Goal: Transaction & Acquisition: Subscribe to service/newsletter

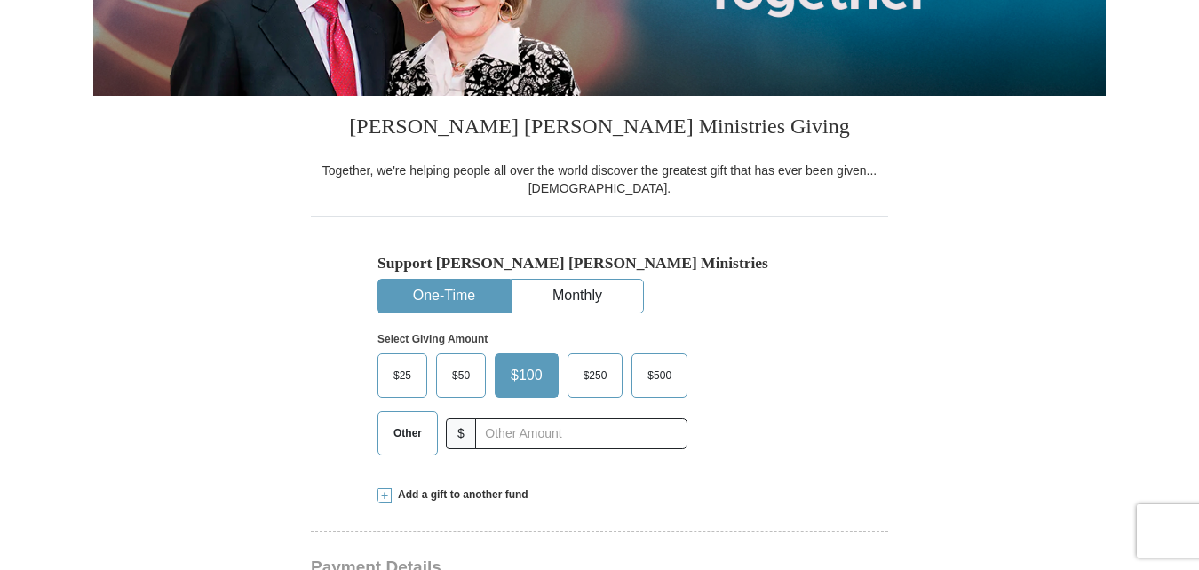
scroll to position [383, 0]
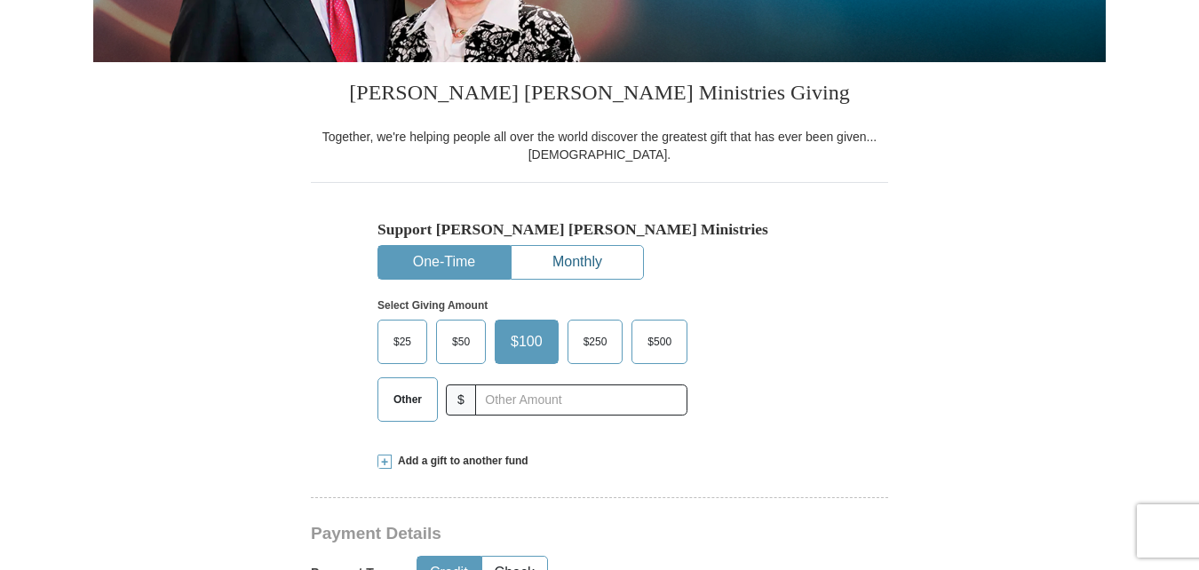
click at [619, 267] on button "Monthly" at bounding box center [577, 262] width 131 height 33
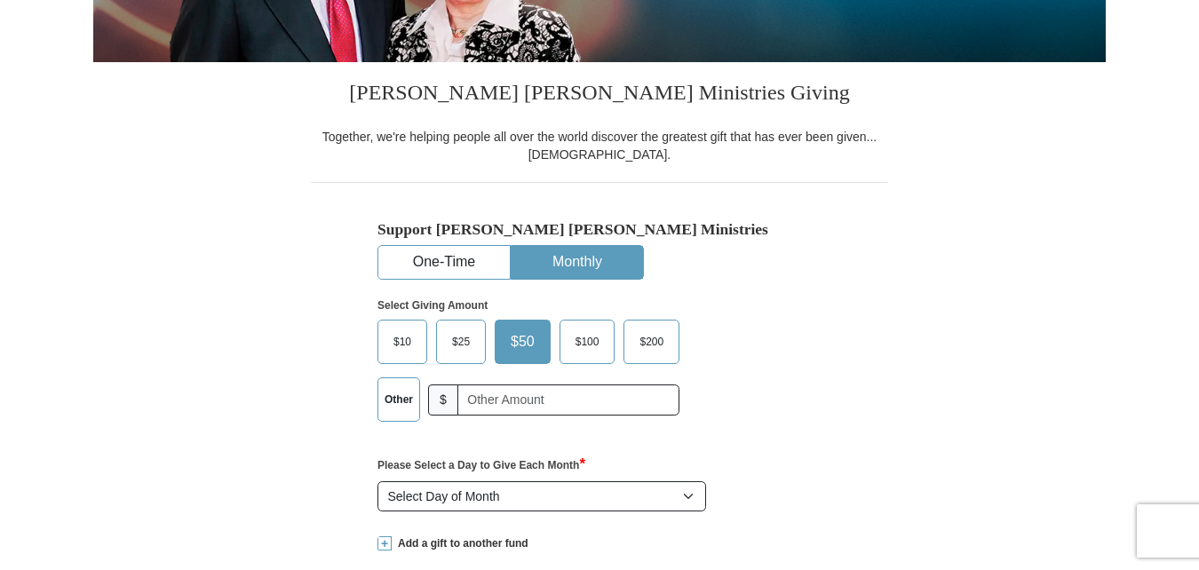
click at [595, 338] on span "$100" at bounding box center [588, 342] width 42 height 27
click at [0, 0] on input "$100" at bounding box center [0, 0] width 0 height 0
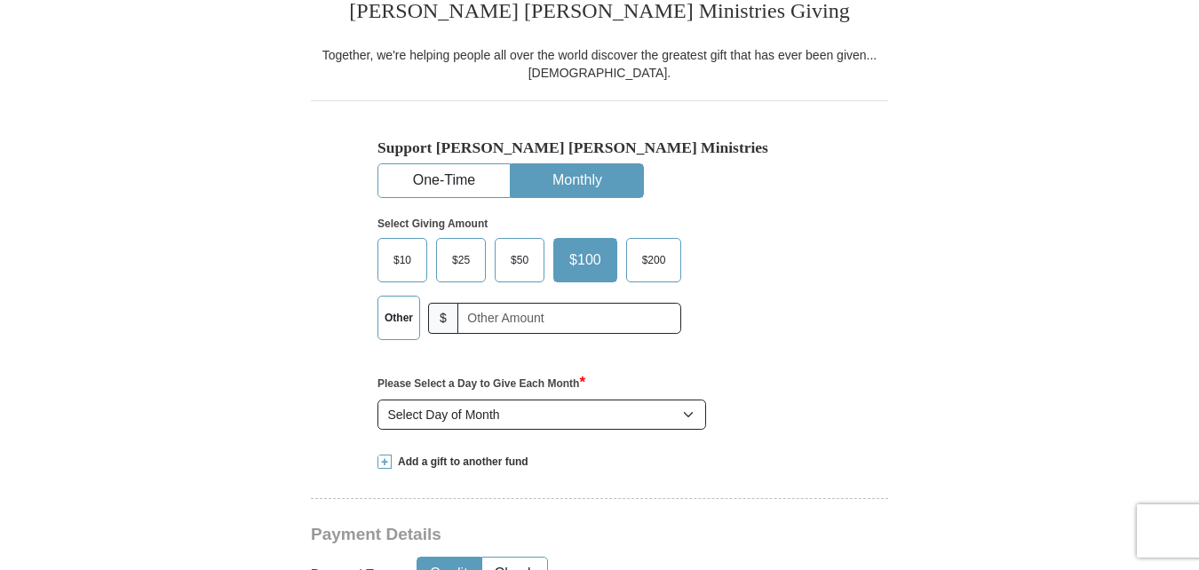
scroll to position [483, 0]
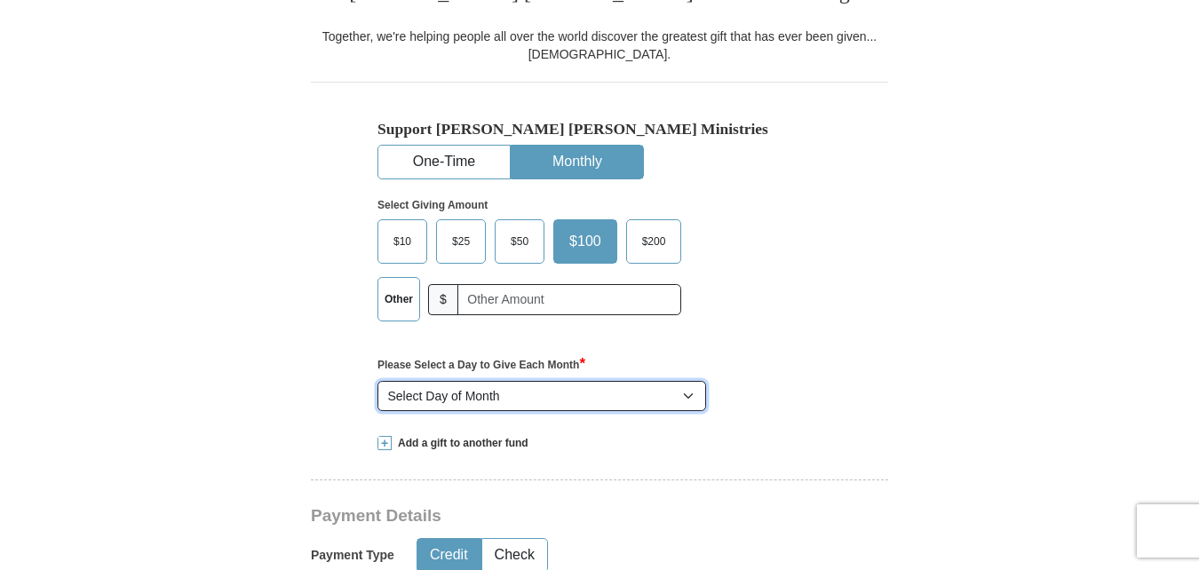
click at [662, 403] on select "Select Day of Month 1 2 3 4 5 6 7 8 9 10 11 12 13 14 15 16 17 18 19 20 21 22 23…" at bounding box center [542, 396] width 329 height 30
click at [378, 382] on select "Select Day of Month 1 2 3 4 5 6 7 8 9 10 11 12 13 14 15 16 17 18 19 20 21 22 23…" at bounding box center [542, 396] width 329 height 30
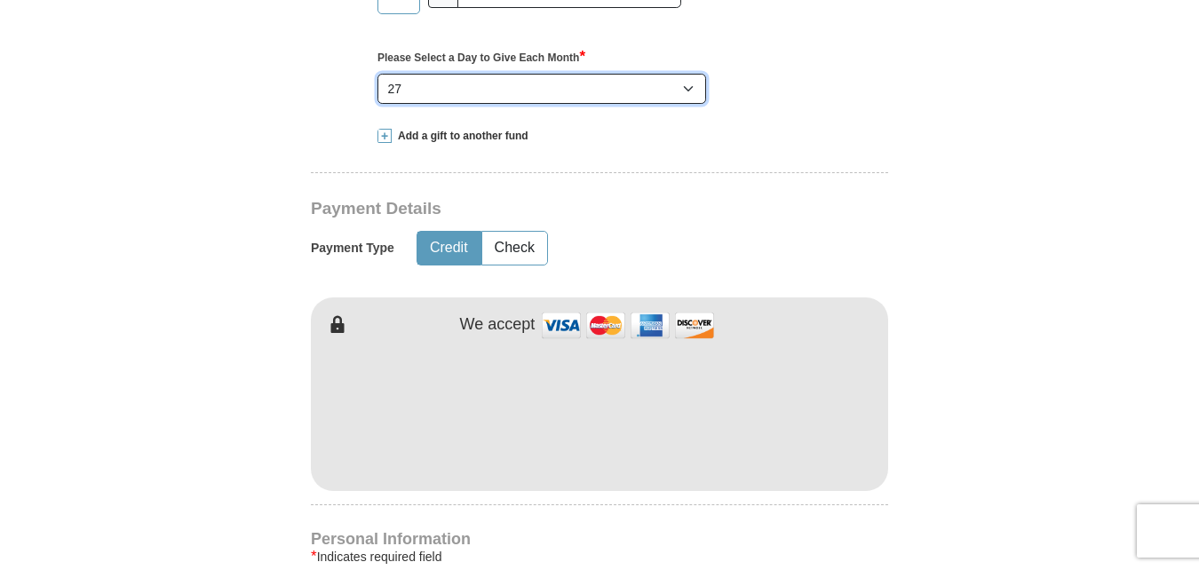
scroll to position [798, 0]
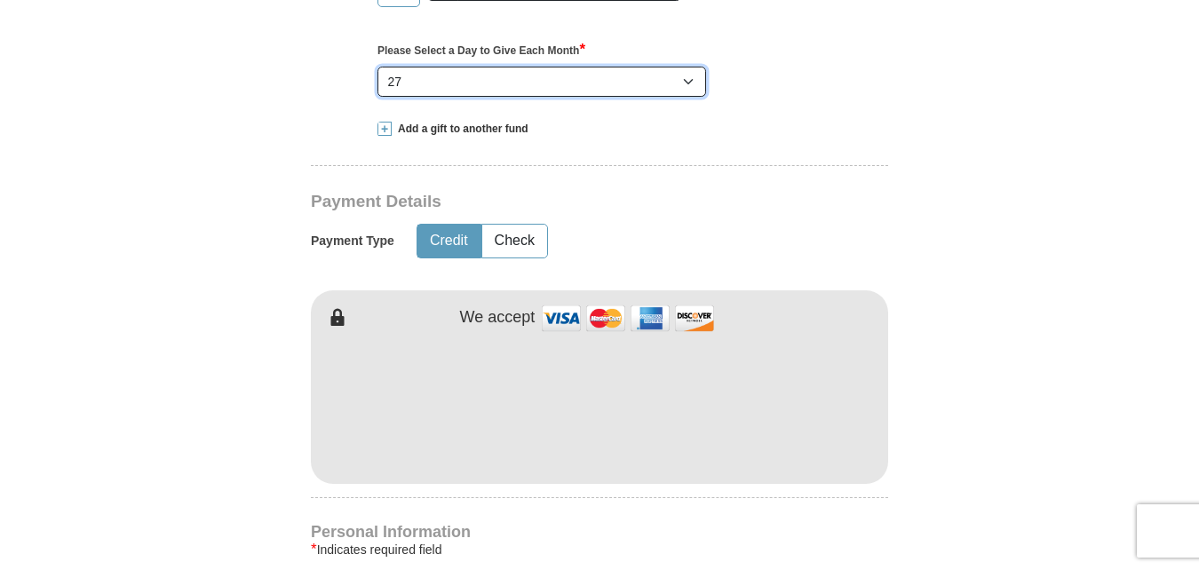
click at [685, 97] on select "Select Day of Month 1 2 3 4 5 6 7 8 9 10 11 12 13 14 15 16 17 18 19 20 21 22 23…" at bounding box center [542, 82] width 329 height 30
select select "21"
click at [378, 68] on select "Select Day of Month 1 2 3 4 5 6 7 8 9 10 11 12 13 14 15 16 17 18 19 20 21 22 23…" at bounding box center [542, 82] width 329 height 30
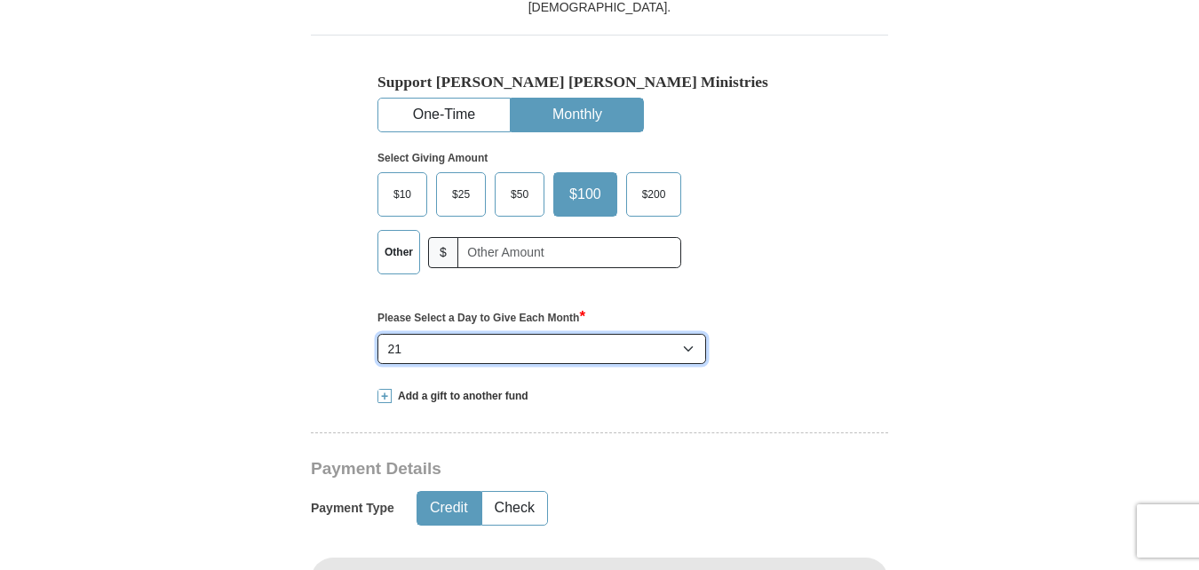
scroll to position [525, 0]
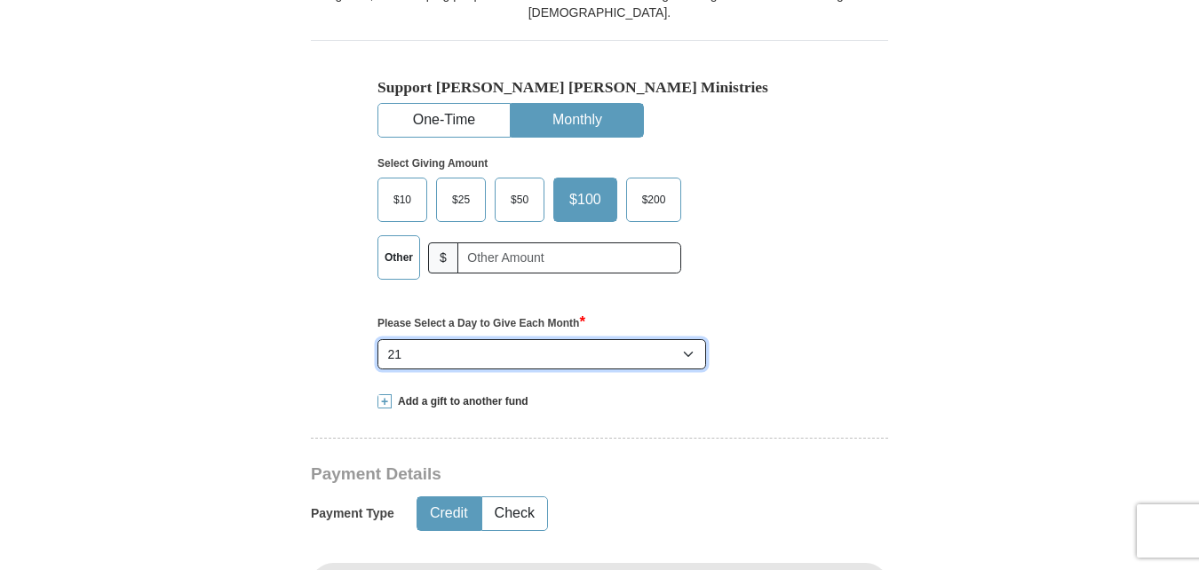
click at [452, 123] on button "One-Time" at bounding box center [443, 120] width 131 height 33
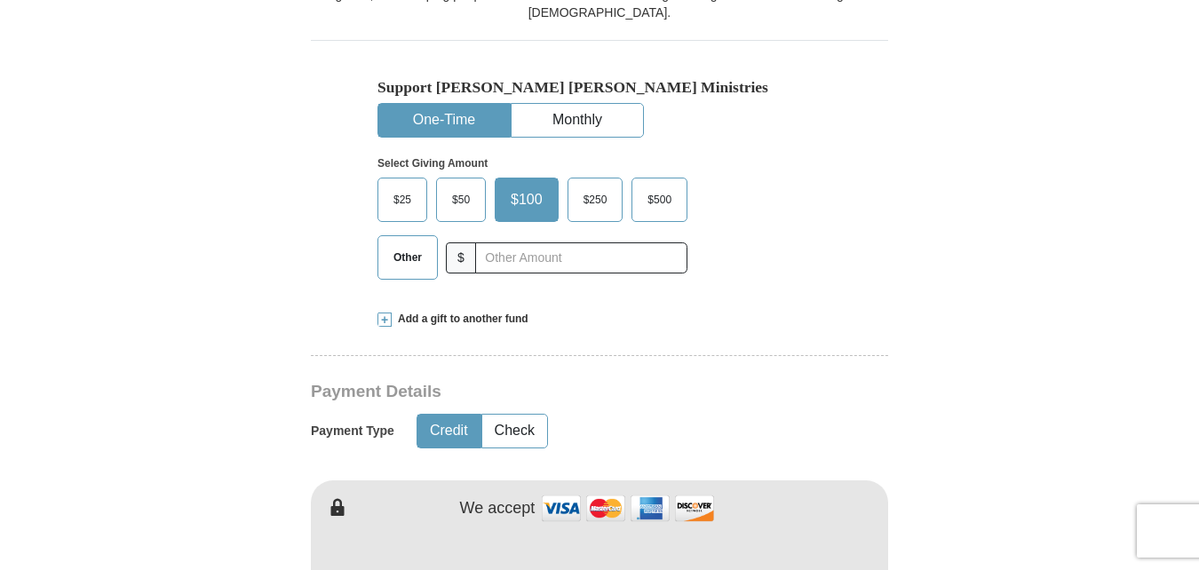
click at [590, 123] on button "Monthly" at bounding box center [577, 120] width 131 height 33
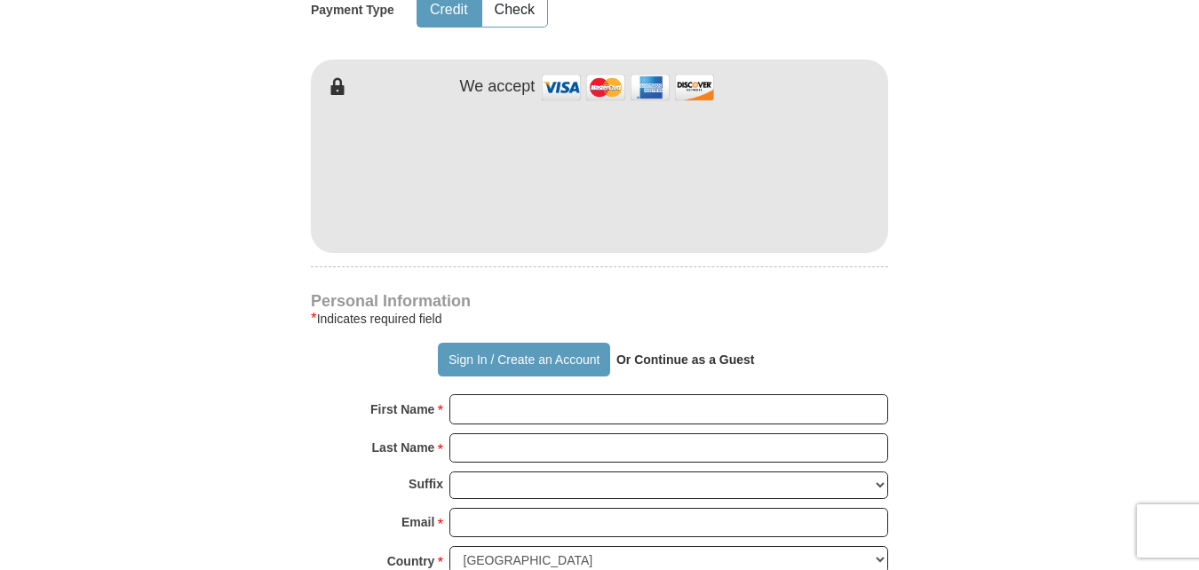
scroll to position [1066, 0]
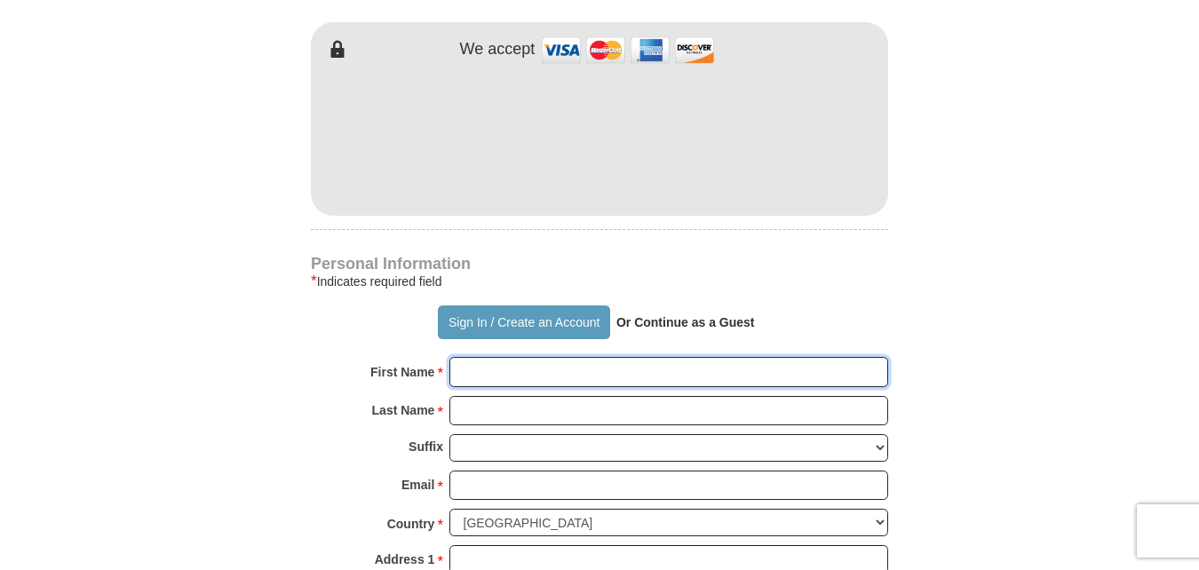
click at [773, 370] on input "First Name *" at bounding box center [669, 372] width 439 height 30
type input "[PERSON_NAME]"
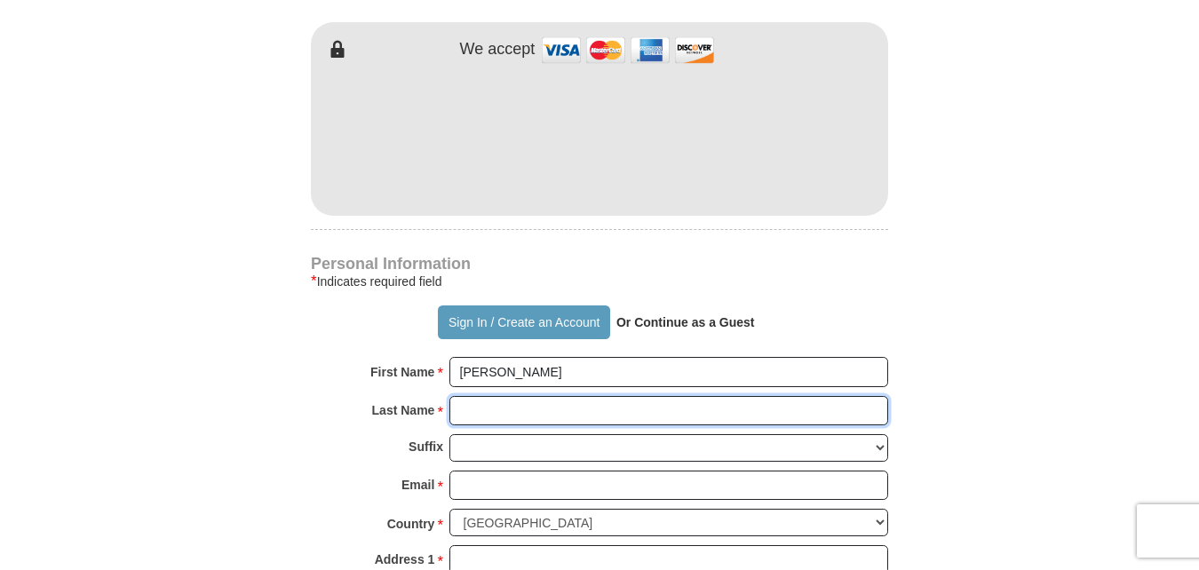
type input "Sellers"
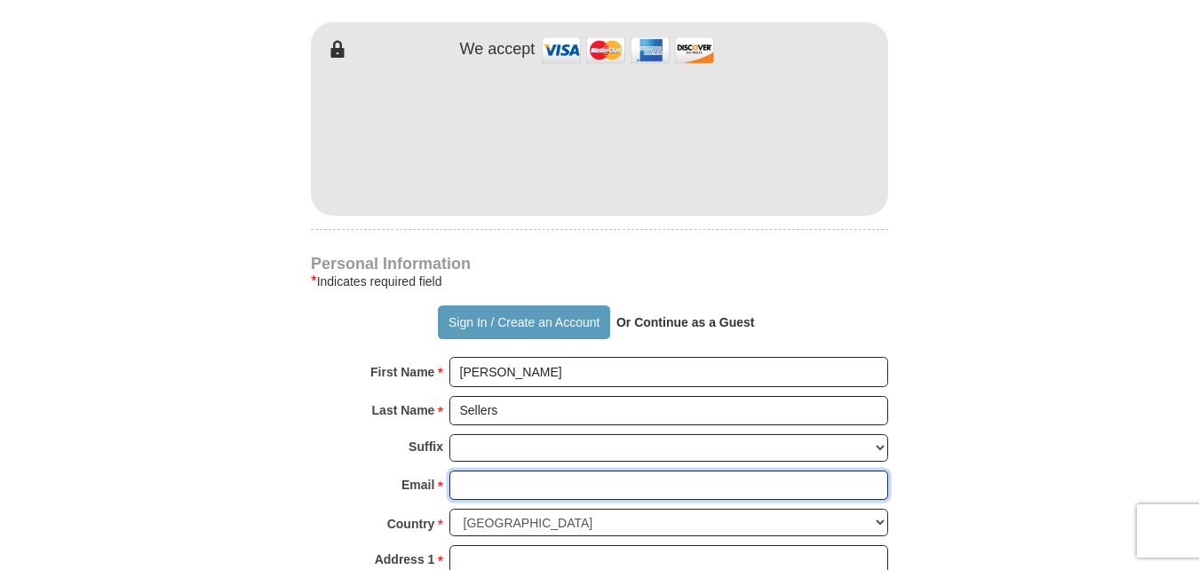
type input "[EMAIL_ADDRESS][DOMAIN_NAME]"
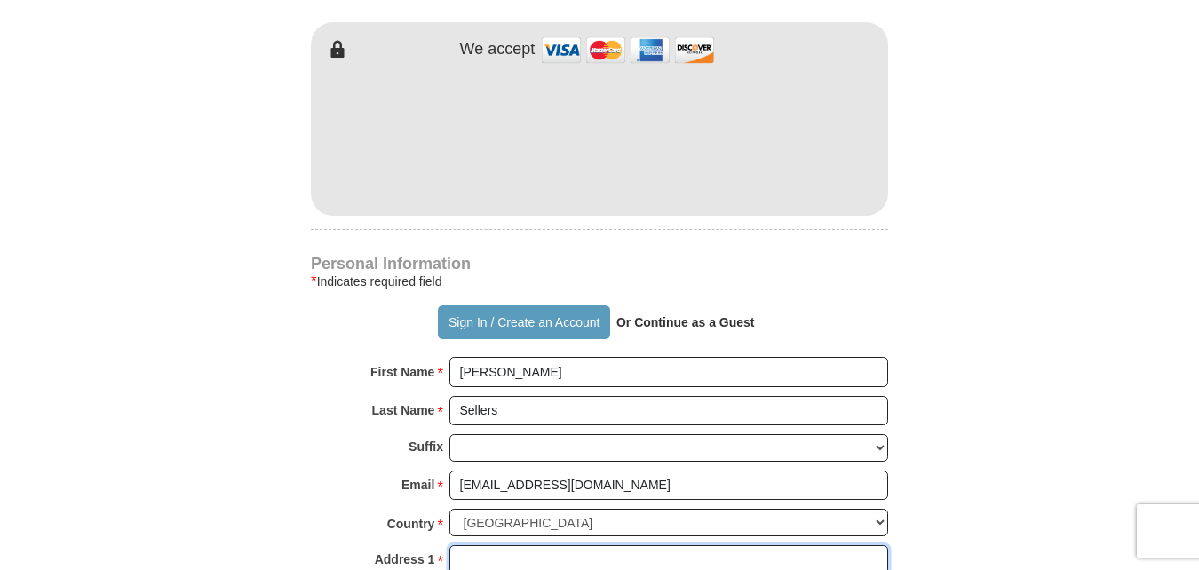
type input "401 N 4 th"
type input "Henryetta"
type input "74437"
type input "9186521337"
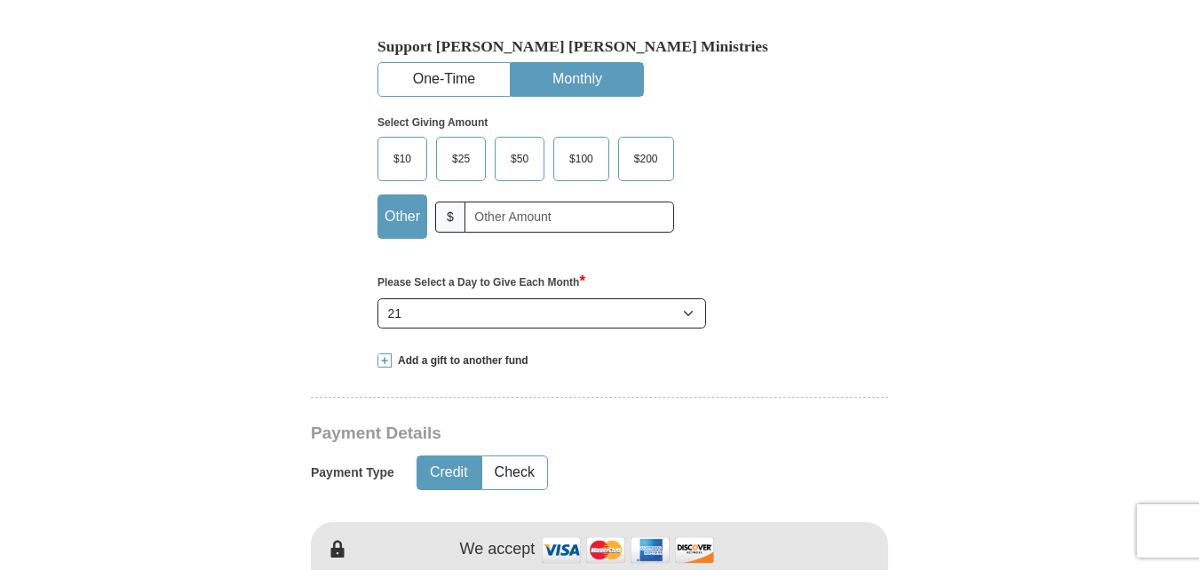
scroll to position [536, 0]
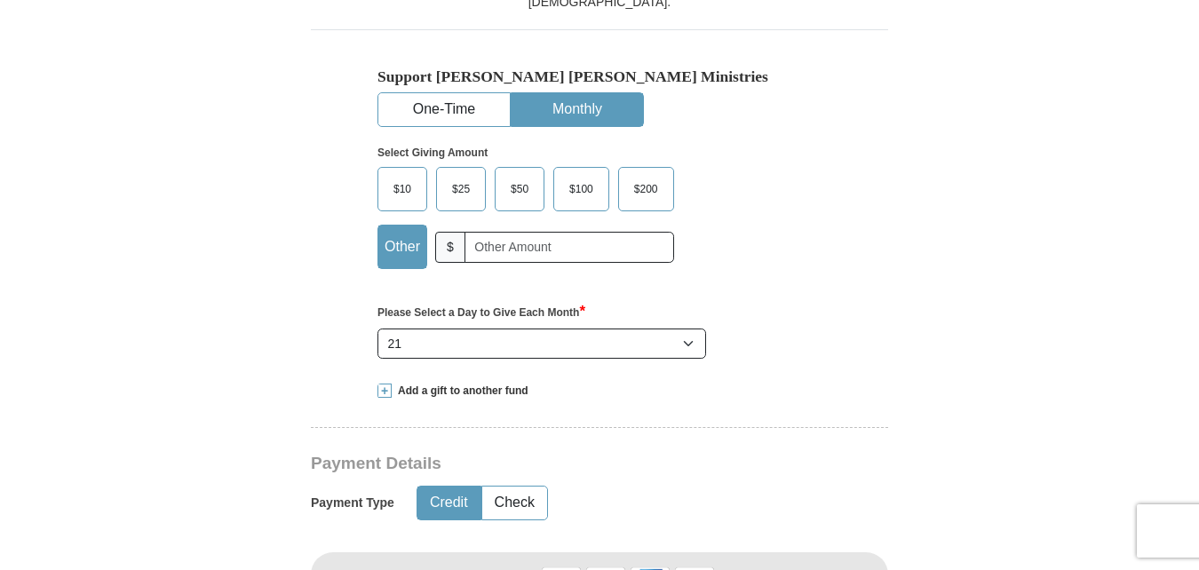
click at [471, 112] on button "One-Time" at bounding box center [443, 109] width 131 height 33
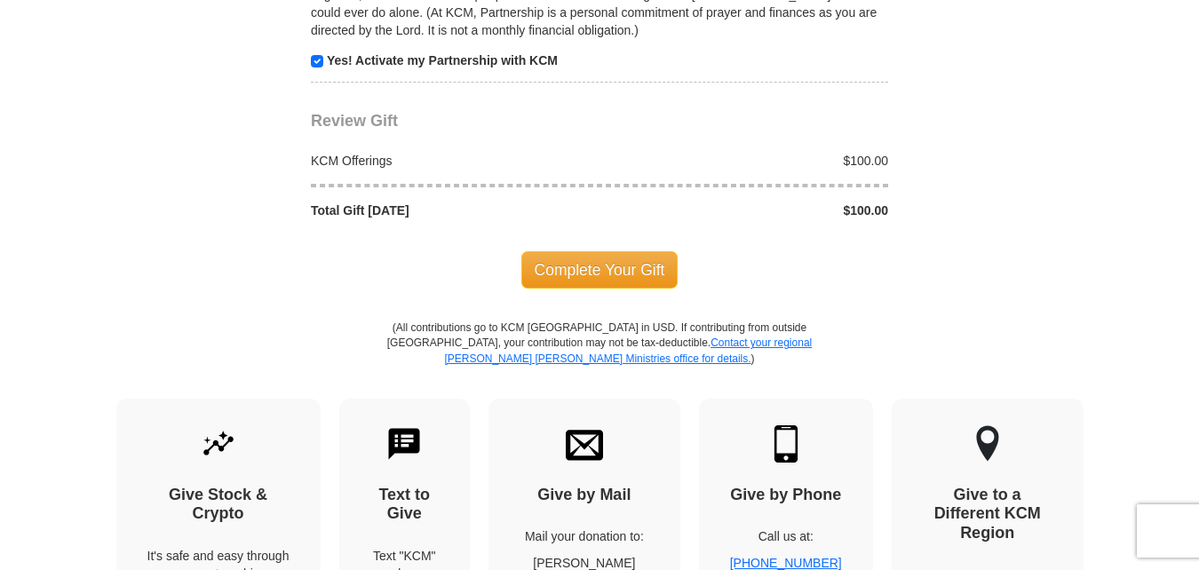
scroll to position [1853, 0]
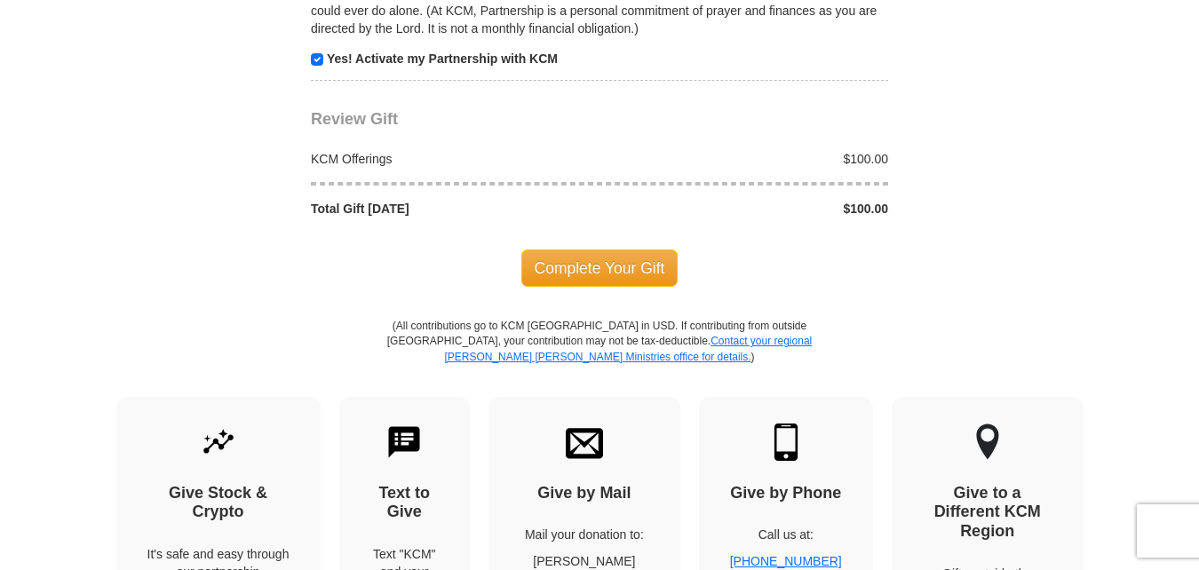
click at [616, 267] on span "Complete Your Gift" at bounding box center [600, 268] width 157 height 37
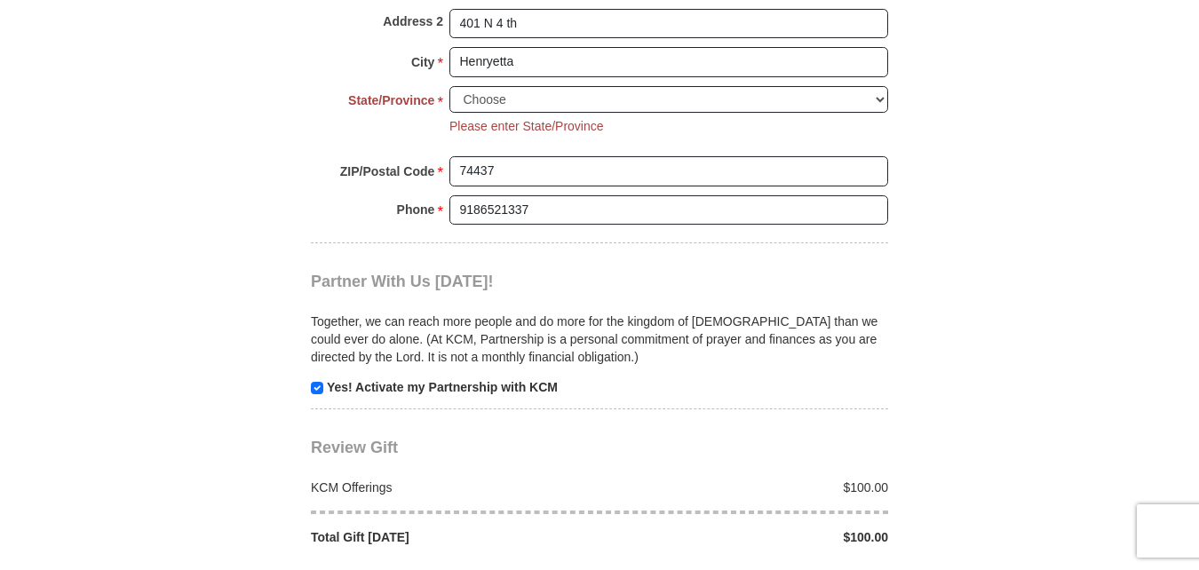
scroll to position [1542, 0]
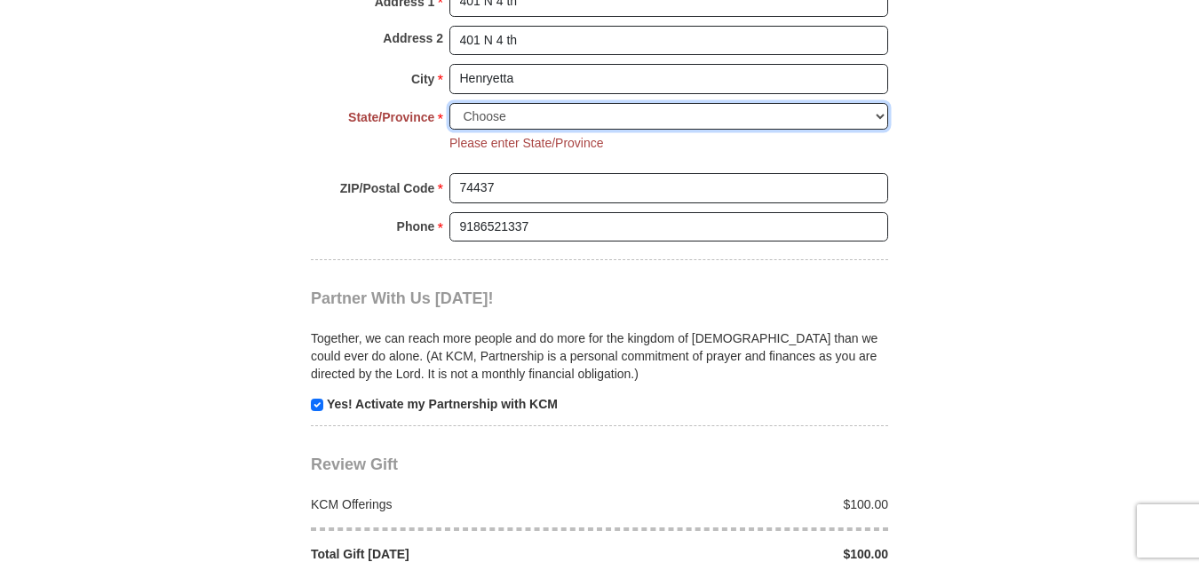
click at [856, 126] on select "Choose [US_STATE] [US_STATE] [US_STATE] [US_STATE] [US_STATE] Armed Forces Amer…" at bounding box center [669, 117] width 439 height 28
select select "OK"
click at [450, 103] on select "Choose [US_STATE] [US_STATE] [US_STATE] [US_STATE] [US_STATE] Armed Forces Amer…" at bounding box center [669, 117] width 439 height 28
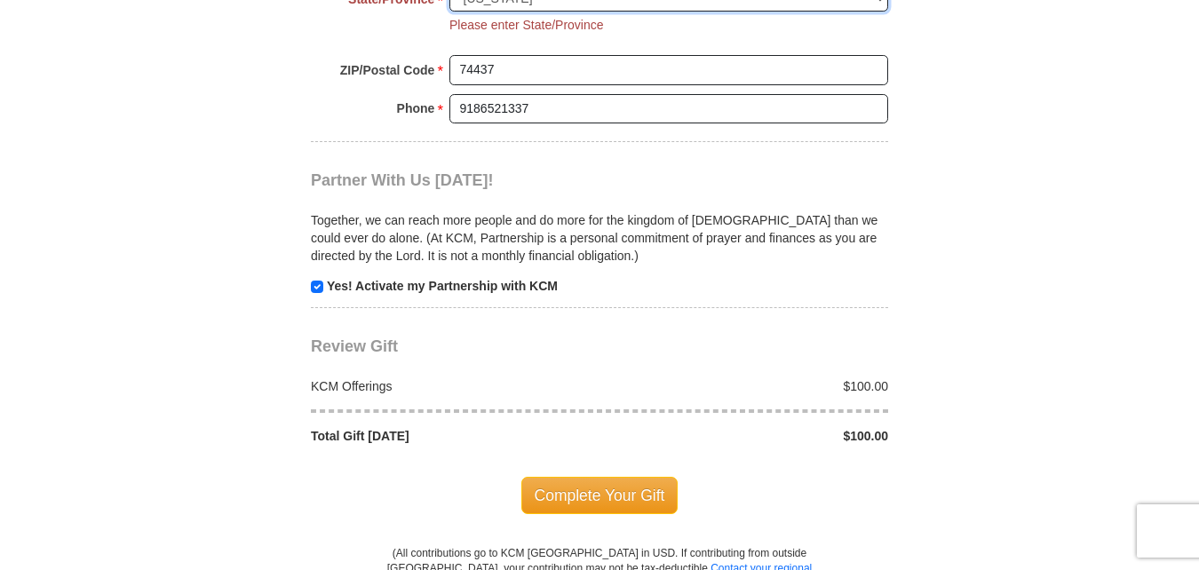
scroll to position [1764, 0]
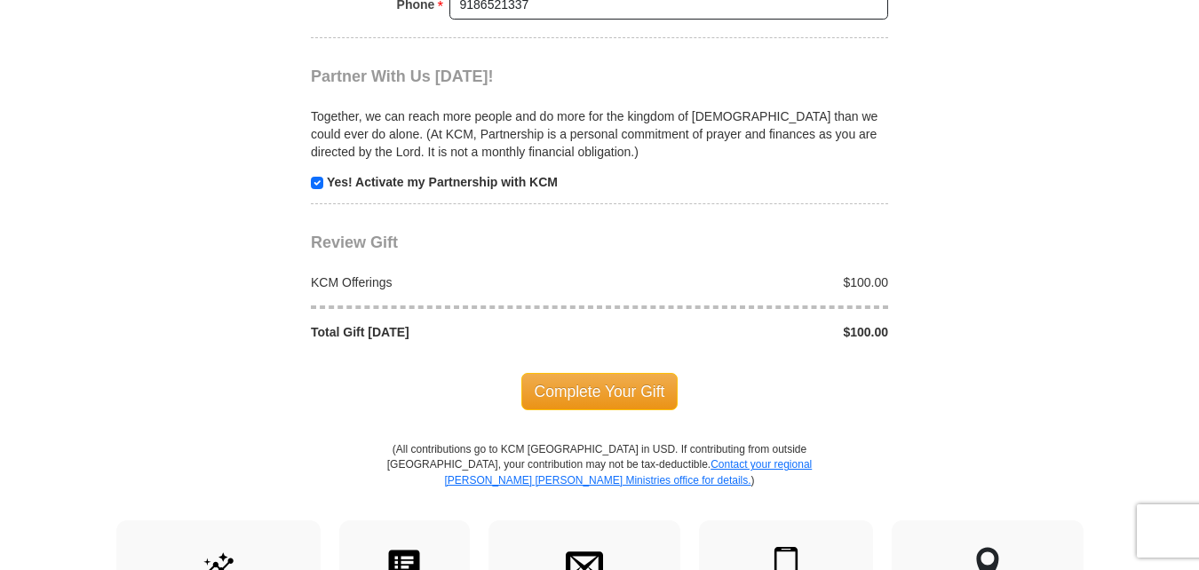
click at [620, 386] on span "Complete Your Gift" at bounding box center [600, 391] width 157 height 37
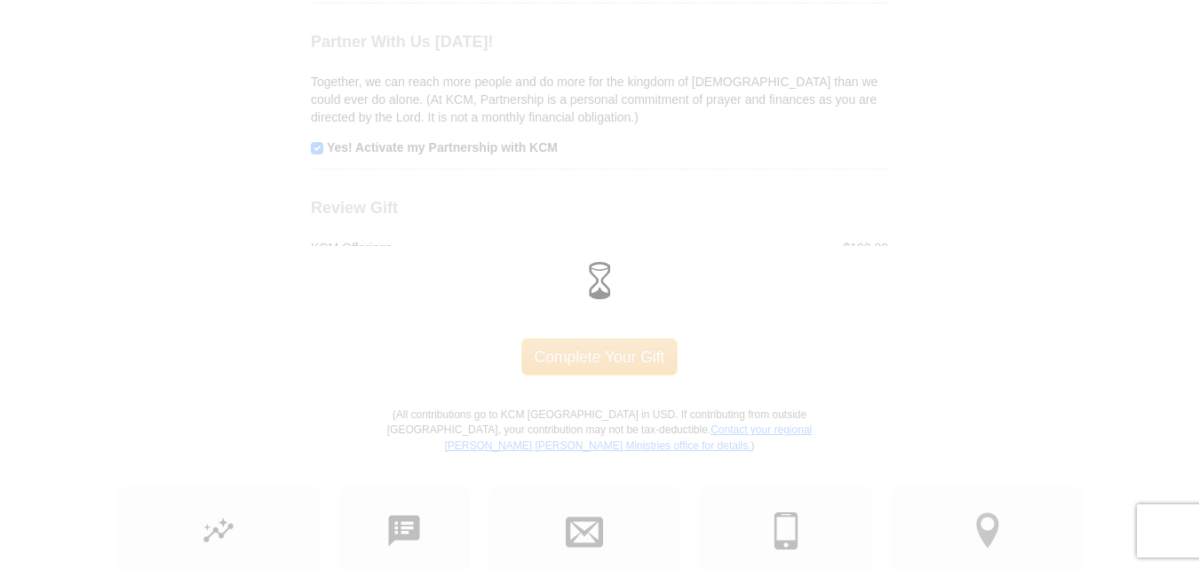
scroll to position [1730, 0]
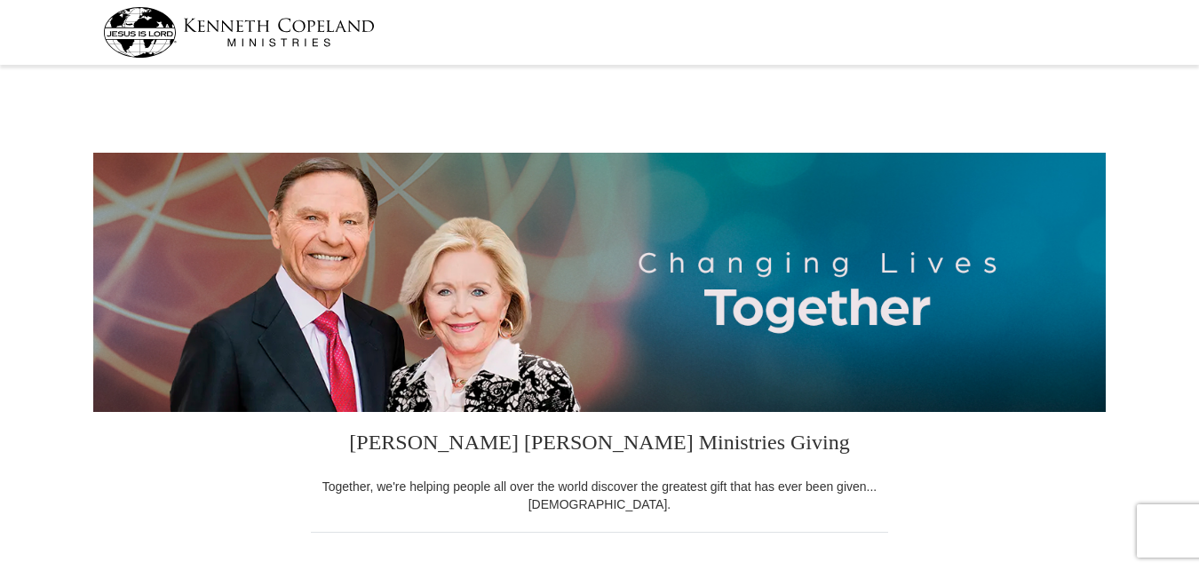
select select "OK"
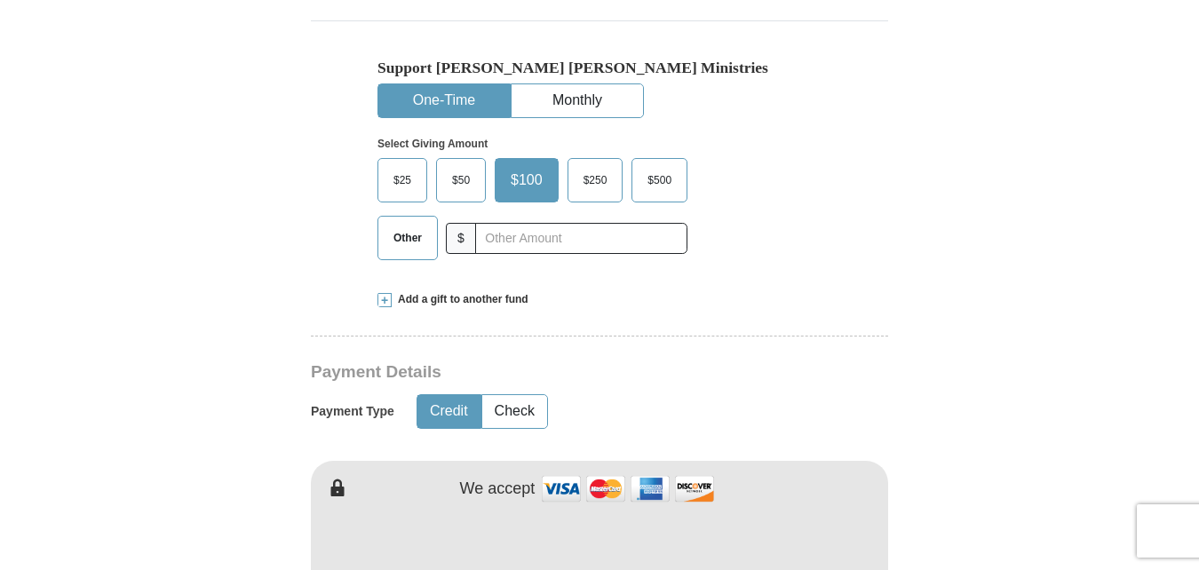
scroll to position [506, 0]
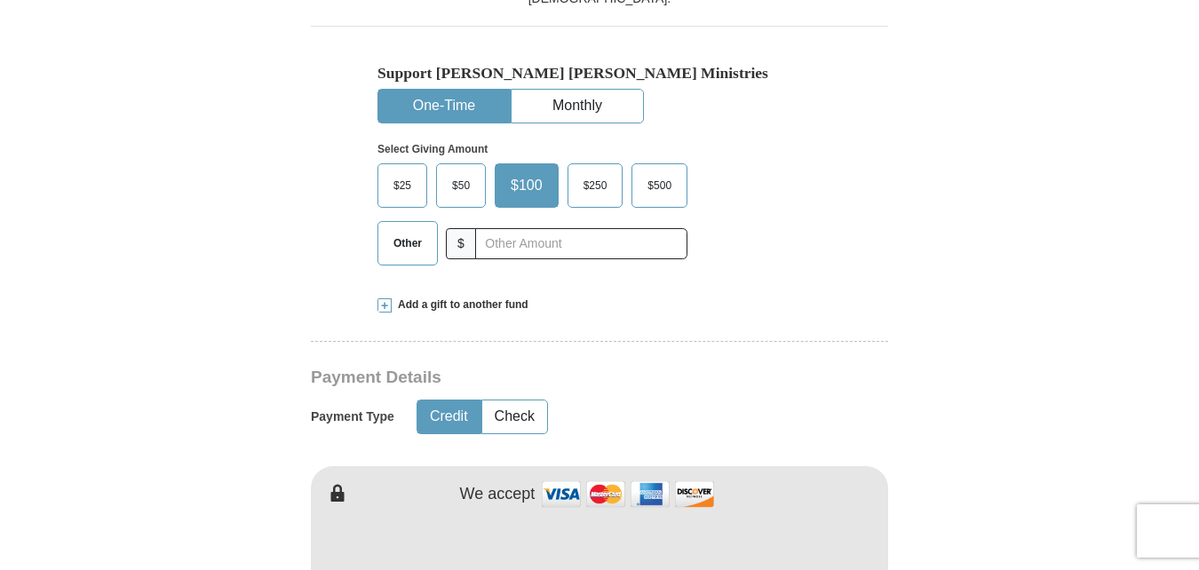
click at [596, 112] on button "Monthly" at bounding box center [577, 106] width 131 height 33
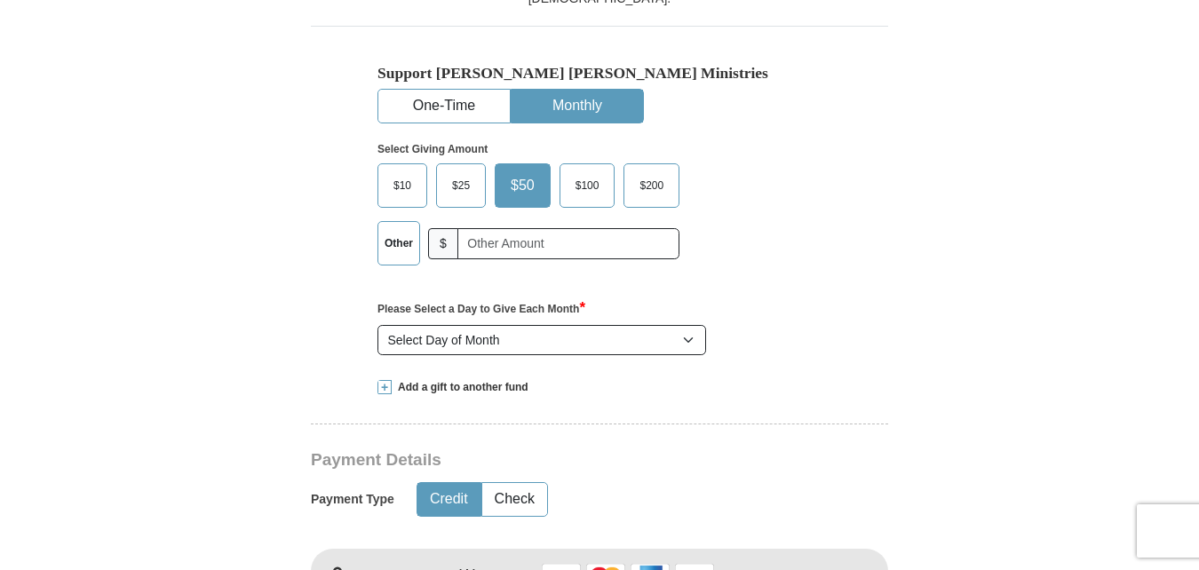
click at [583, 192] on span "$100" at bounding box center [588, 185] width 42 height 27
click at [0, 0] on input "$100" at bounding box center [0, 0] width 0 height 0
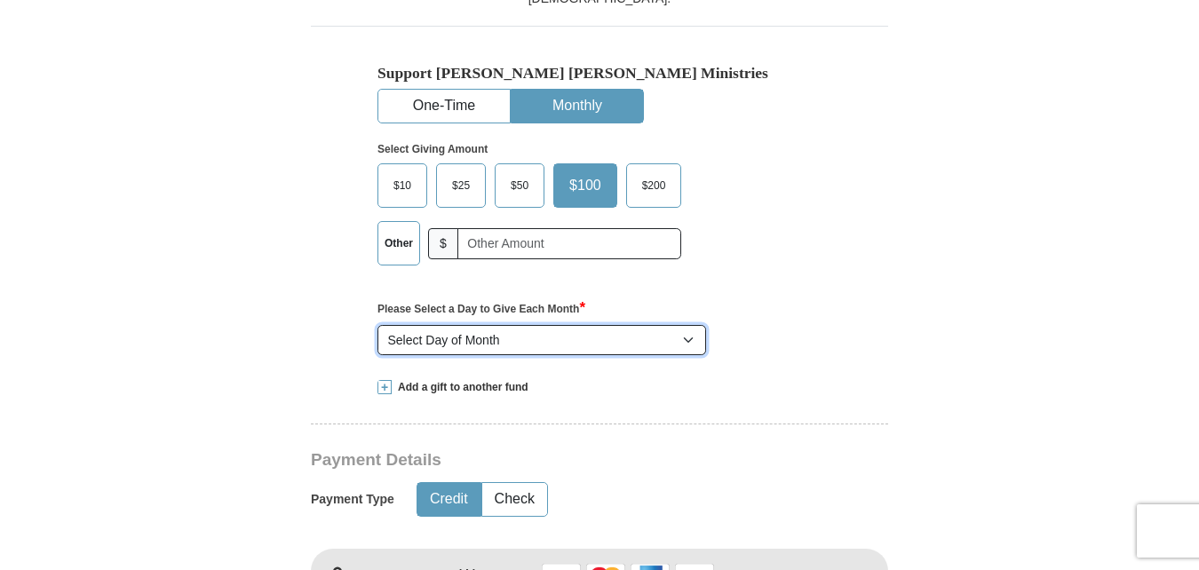
click at [571, 338] on select "Select Day of Month 1 2 3 4 5 6 7 8 9 10 11 12 13 14 15 16 17 18 19 20 21 22 23…" at bounding box center [542, 340] width 329 height 30
click at [378, 326] on select "Select Day of Month 1 2 3 4 5 6 7 8 9 10 11 12 13 14 15 16 17 18 19 20 21 22 23…" at bounding box center [542, 340] width 329 height 30
click at [462, 350] on select "Select Day of Month 1 2 3 4 5 6 7 8 9 10 11 12 13 14 15 16 17 18 19 20 21 22 23…" at bounding box center [542, 340] width 329 height 30
select select "21"
click at [378, 326] on select "Select Day of Month 1 2 3 4 5 6 7 8 9 10 11 12 13 14 15 16 17 18 19 20 21 22 23…" at bounding box center [542, 340] width 329 height 30
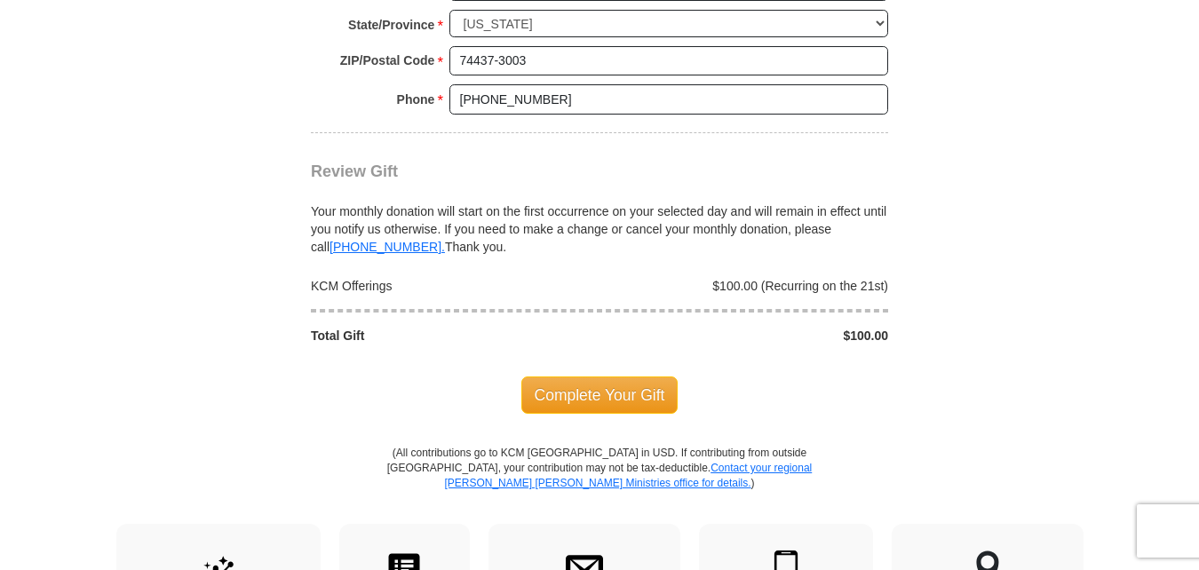
scroll to position [1642, 0]
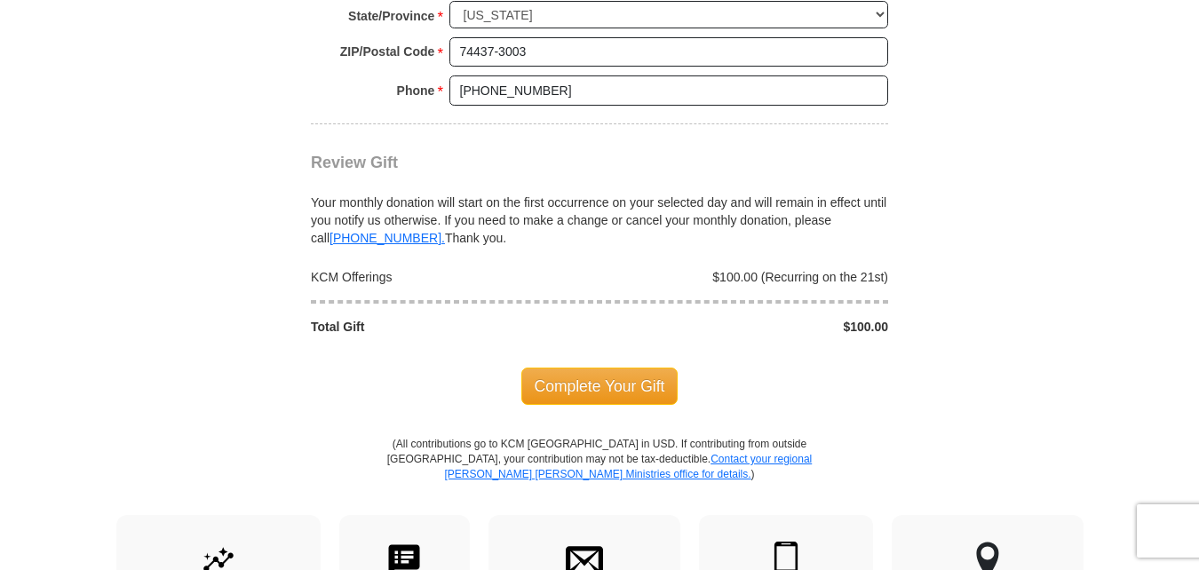
click at [630, 386] on span "Complete Your Gift" at bounding box center [600, 386] width 157 height 37
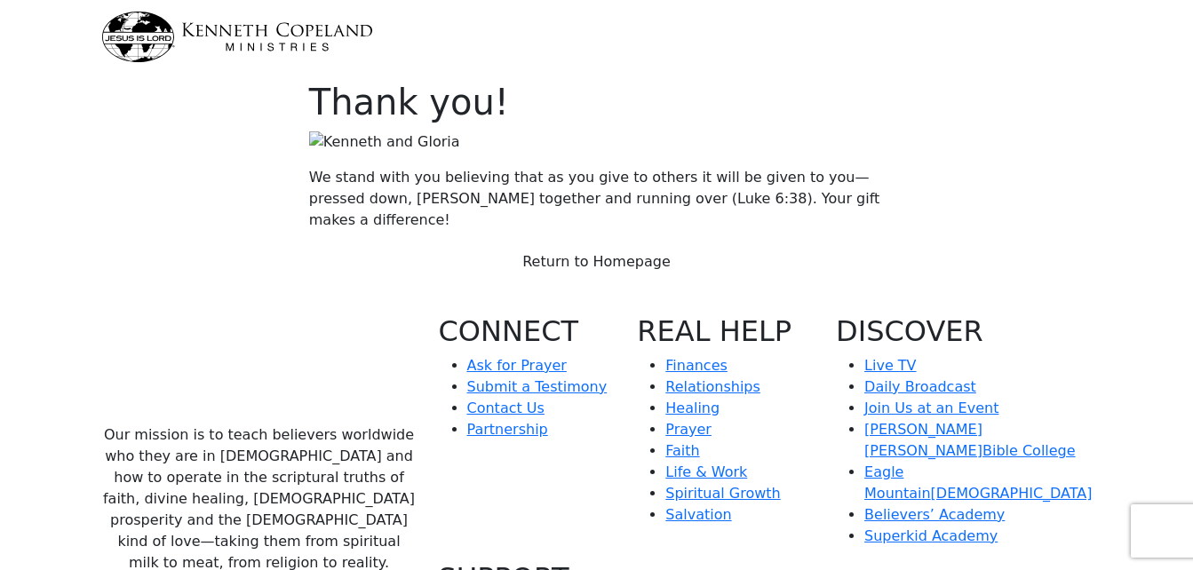
click at [628, 279] on link "Return to Homepage" at bounding box center [596, 262] width 171 height 34
